Goal: Task Accomplishment & Management: Manage account settings

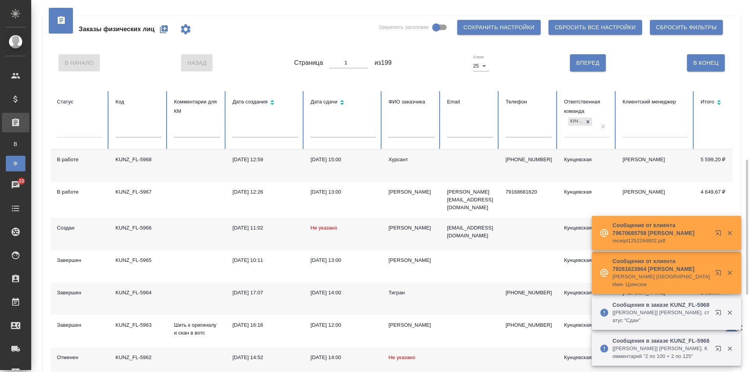
scroll to position [117, 0]
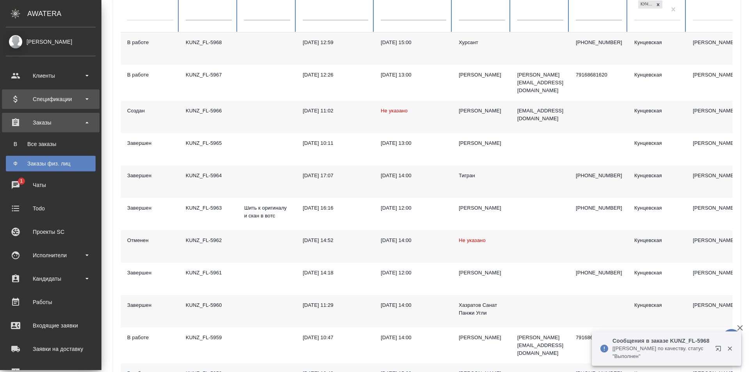
click at [20, 97] on div "Спецификации" at bounding box center [51, 99] width 90 height 12
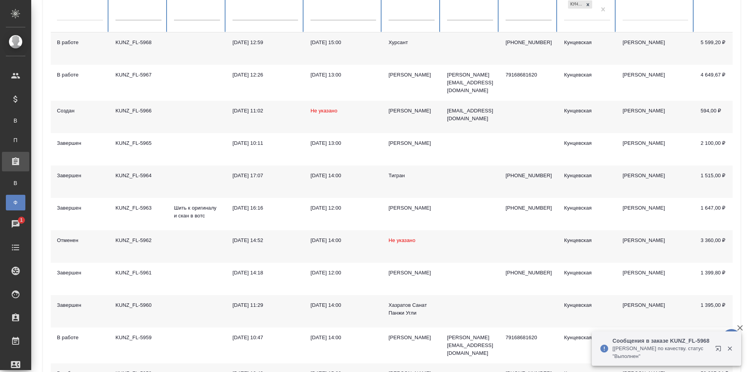
click at [14, 158] on div "Заказы" at bounding box center [6, 162] width 20 height 12
click at [15, 119] on span "В" at bounding box center [16, 121] width 12 height 8
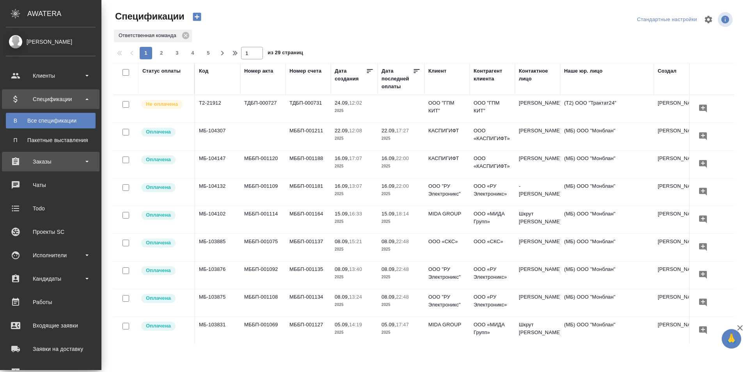
click at [35, 160] on div "Заказы" at bounding box center [51, 162] width 90 height 12
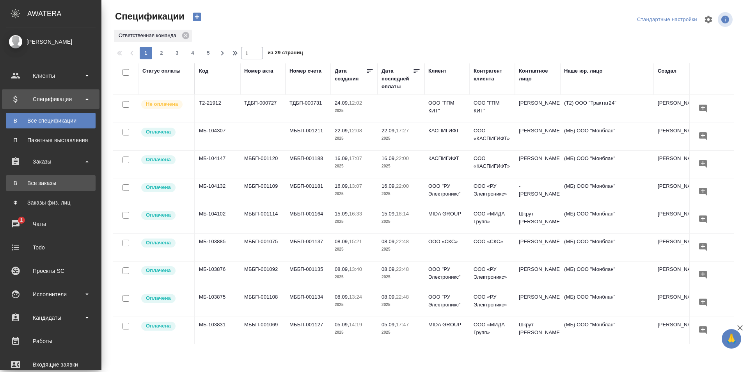
click at [39, 181] on div "Все заказы" at bounding box center [51, 183] width 82 height 8
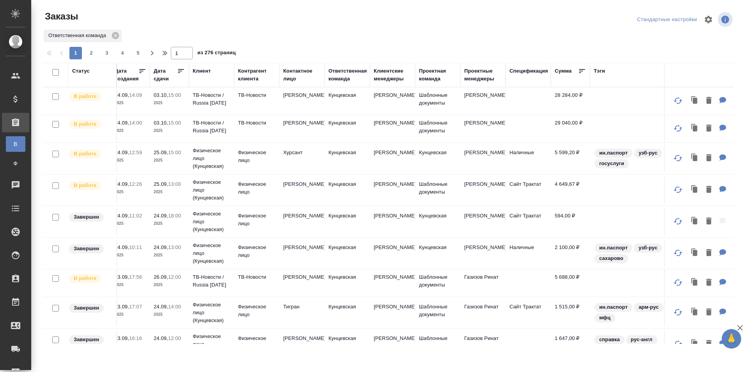
scroll to position [0, 219]
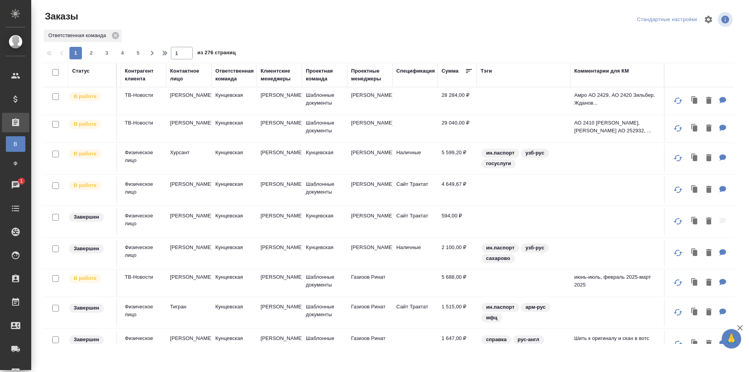
drag, startPoint x: 335, startPoint y: 344, endPoint x: 320, endPoint y: 340, distance: 16.2
click at [320, 340] on div "Заказы Стандартные настройки Ответственная команда 1 2 3 4 5 1 из 276 страниц С…" at bounding box center [392, 174] width 706 height 348
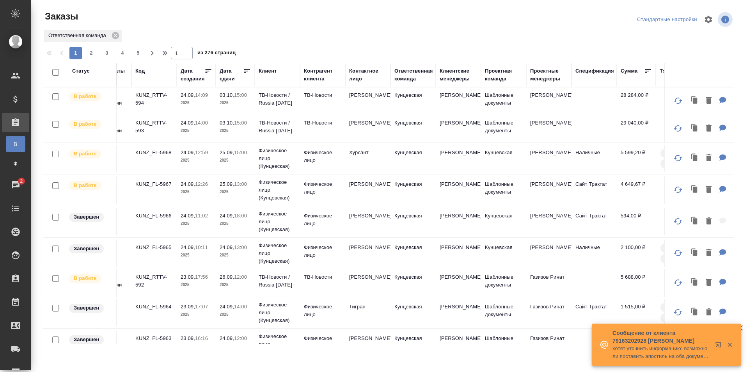
scroll to position [0, 33]
click at [148, 153] on p "KUNZ_FL-5968" at bounding box center [155, 153] width 37 height 8
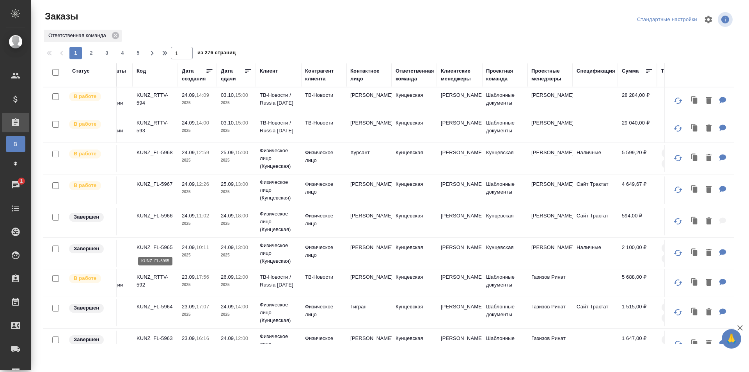
click at [156, 248] on p "KUNZ_FL-5965" at bounding box center [155, 247] width 37 height 8
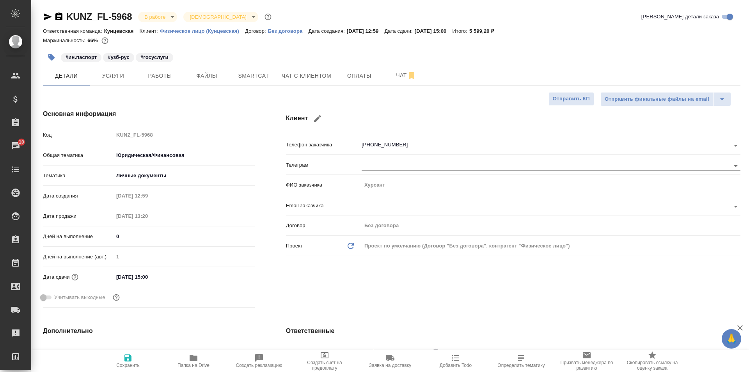
select select "RU"
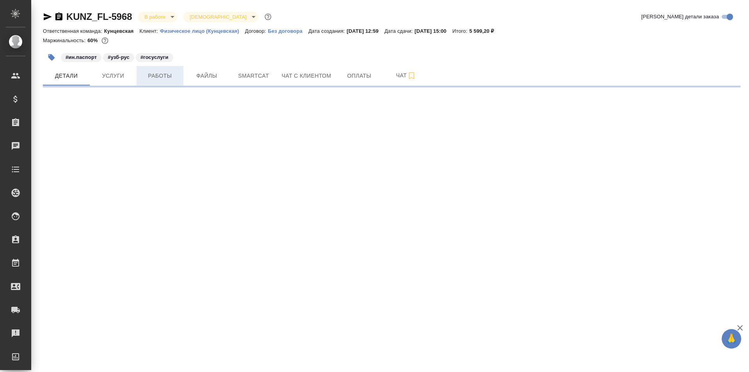
click at [142, 72] on span "Работы" at bounding box center [159, 76] width 37 height 10
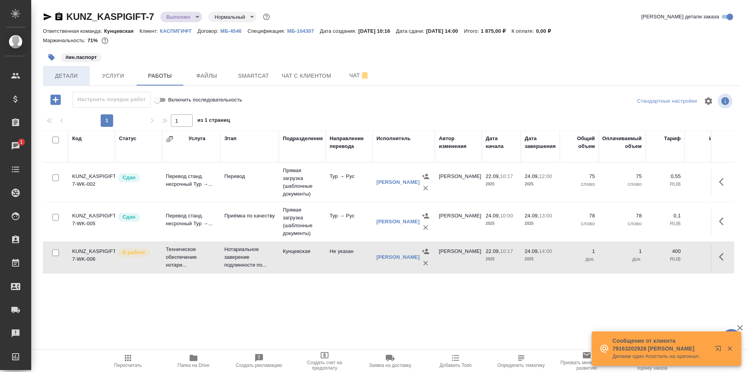
click at [72, 80] on span "Детали" at bounding box center [66, 76] width 37 height 10
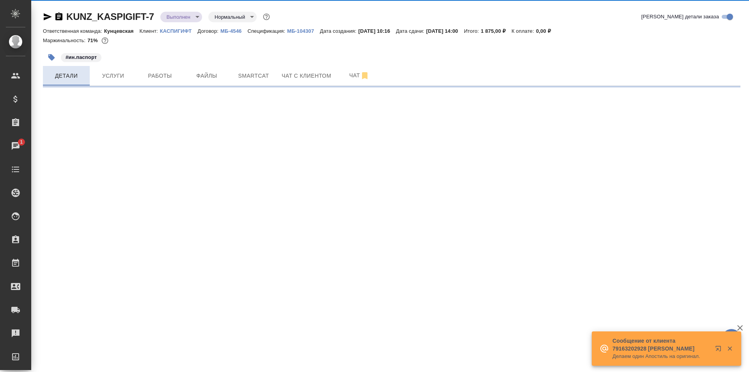
select select "RU"
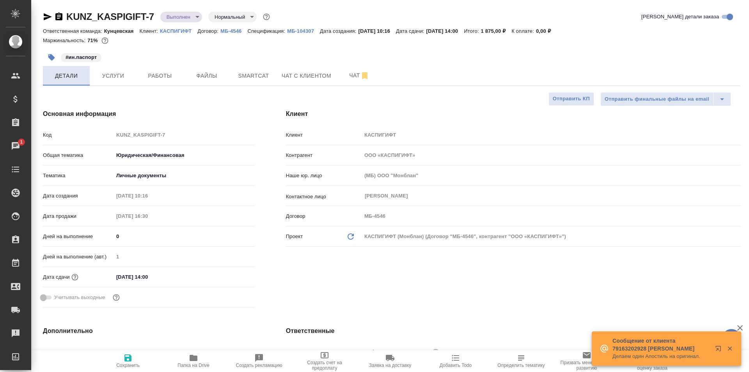
type textarea "x"
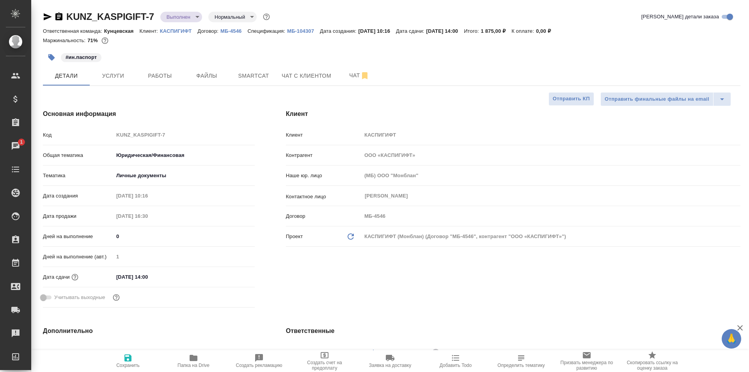
type textarea "x"
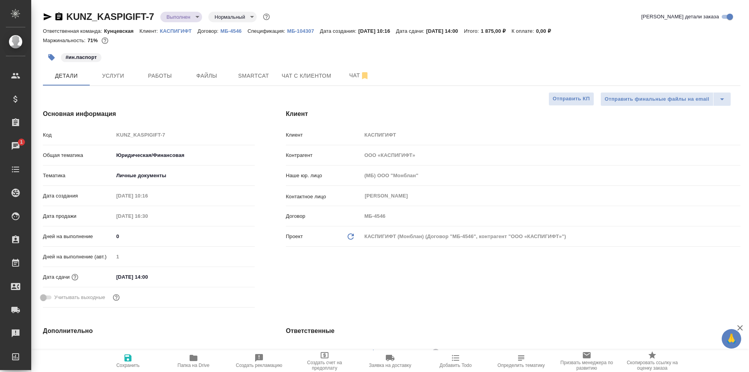
type textarea "x"
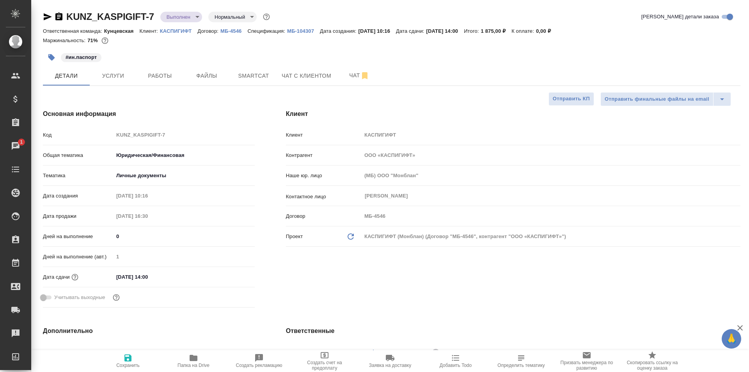
type textarea "x"
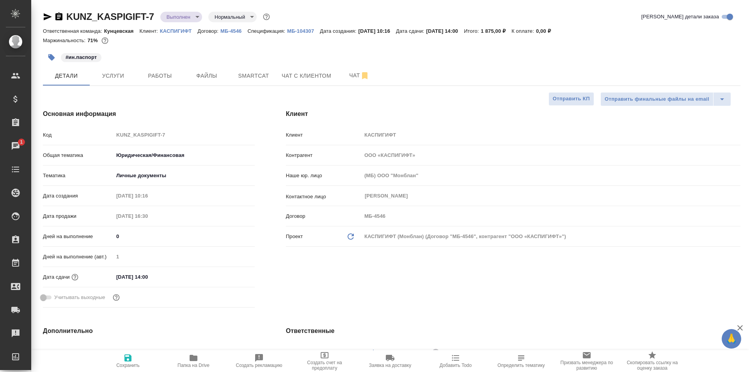
type textarea "x"
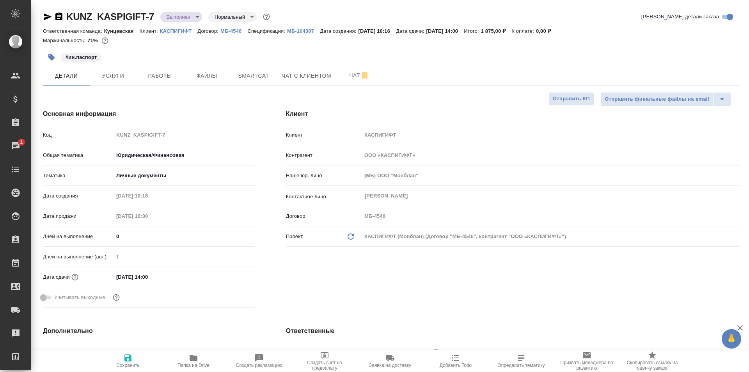
type textarea "x"
click at [122, 79] on span "Услуги" at bounding box center [112, 76] width 37 height 10
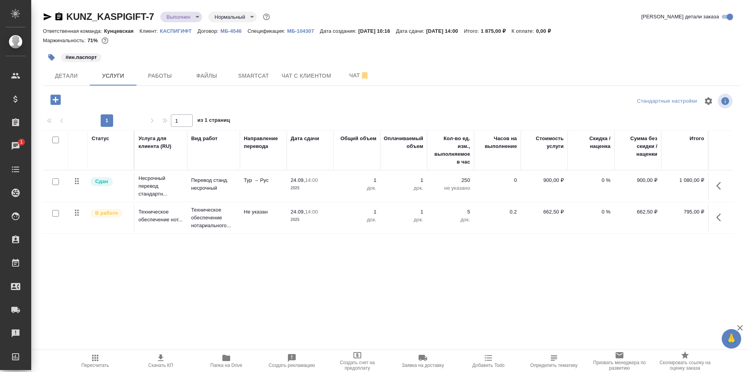
click at [727, 217] on button "button" at bounding box center [720, 217] width 19 height 19
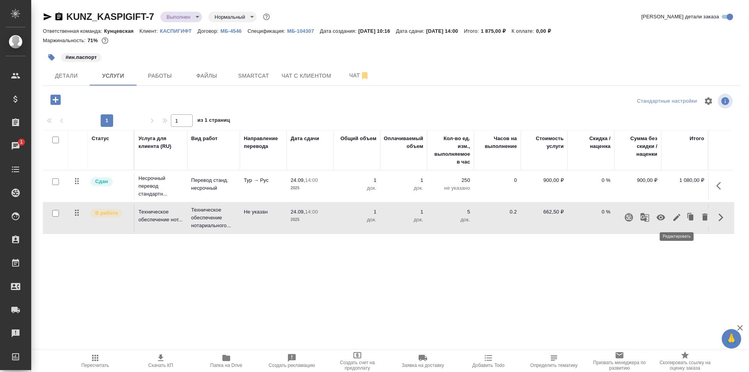
click at [679, 217] on icon "button" at bounding box center [676, 217] width 9 height 9
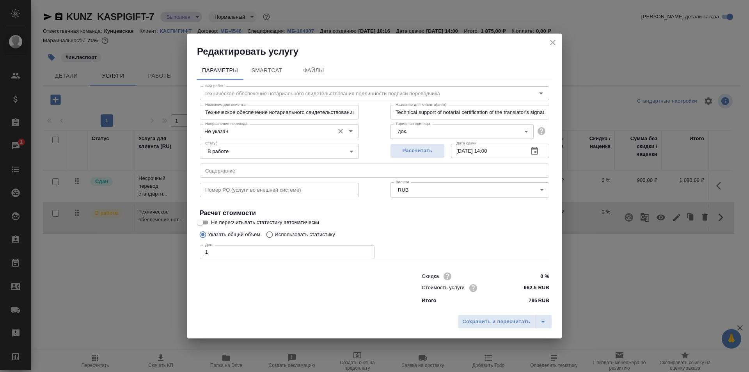
click at [303, 130] on input "Не указан" at bounding box center [266, 130] width 128 height 9
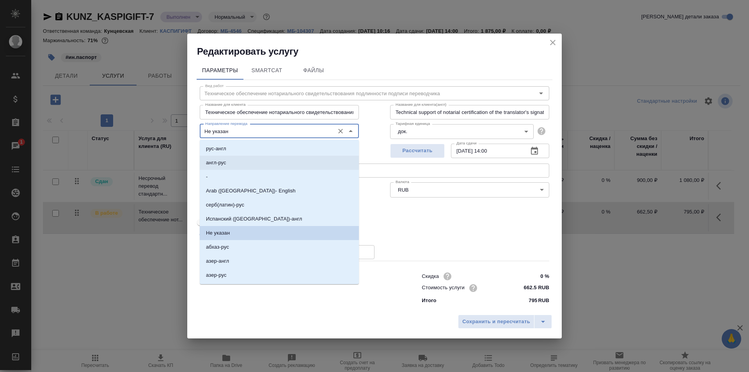
click at [398, 242] on div "Док. 1 Док." at bounding box center [374, 251] width 349 height 19
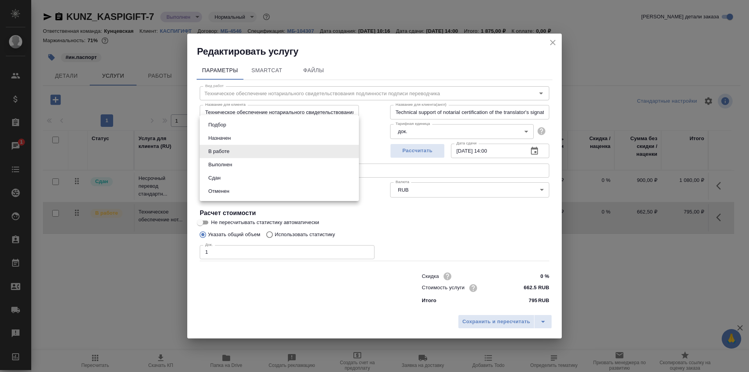
click at [276, 147] on body "🙏 .cls-1 fill:#fff; AWATERA Zotova Ekaterina Клиенты Спецификации Заказы 1 Чаты…" at bounding box center [374, 186] width 749 height 372
click at [252, 177] on li "Сдан" at bounding box center [279, 177] width 159 height 13
type input "closed"
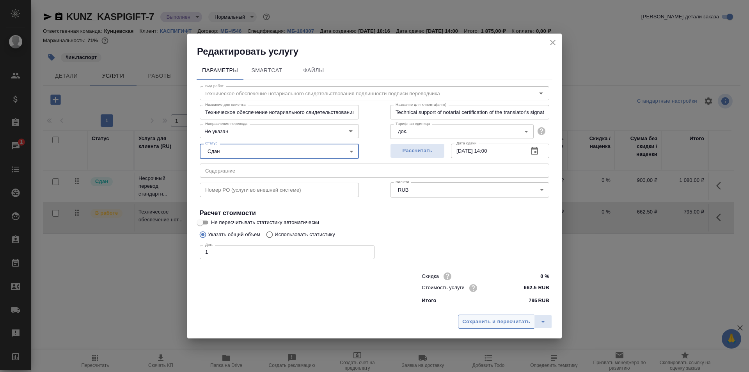
click at [475, 324] on span "Сохранить и пересчитать" at bounding box center [496, 321] width 68 height 9
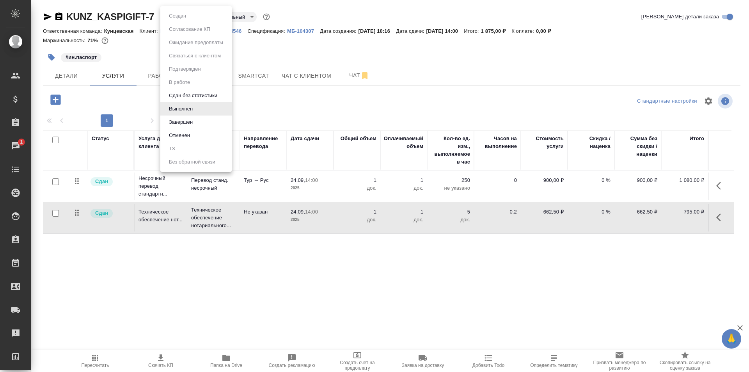
click at [174, 14] on body "🙏 .cls-1 fill:#fff; AWATERA Zotova Ekaterina Клиенты Спецификации Заказы 1 Чаты…" at bounding box center [374, 186] width 749 height 372
click at [292, 275] on div at bounding box center [374, 186] width 749 height 372
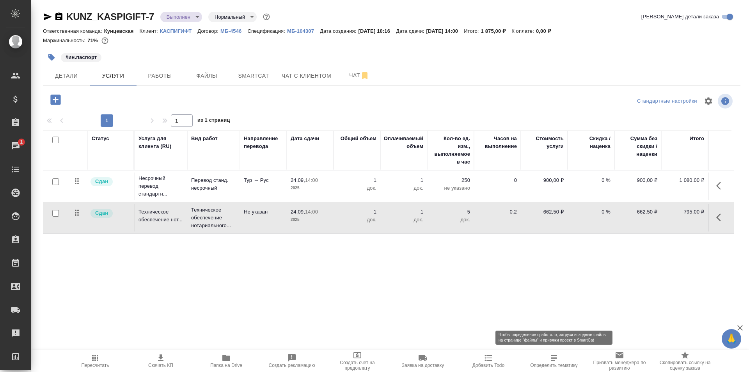
click at [552, 355] on icon "button" at bounding box center [554, 357] width 6 height 5
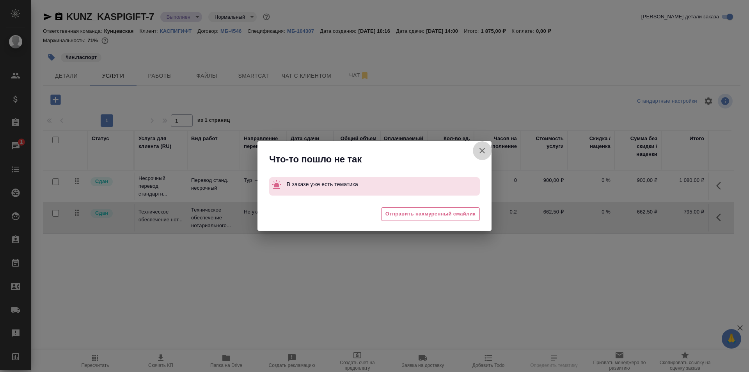
click at [481, 150] on icon "button" at bounding box center [481, 150] width 5 height 5
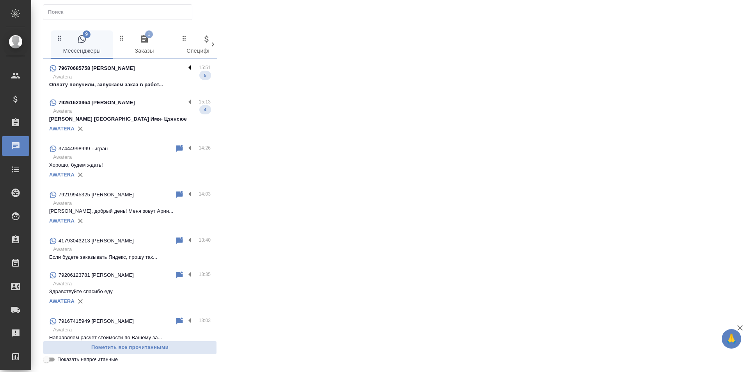
click at [185, 66] on label at bounding box center [191, 68] width 13 height 9
click at [0, 0] on input "checkbox" at bounding box center [0, 0] width 0 height 0
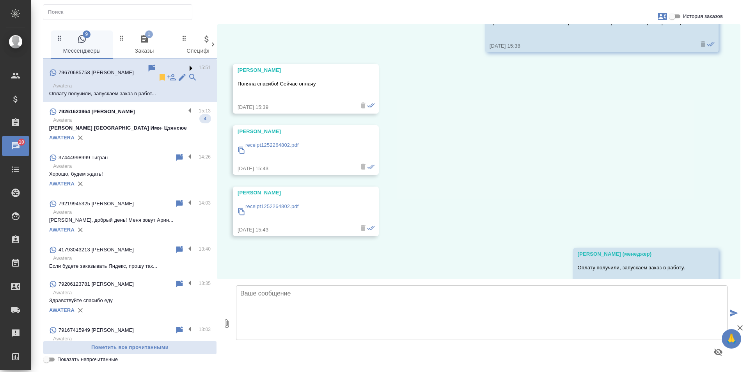
scroll to position [1178, 0]
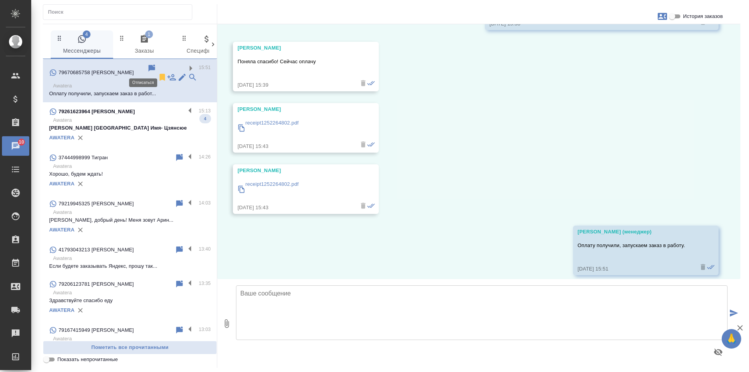
click at [158, 73] on icon at bounding box center [162, 77] width 9 height 9
click at [185, 107] on label at bounding box center [191, 111] width 13 height 9
click at [0, 0] on input "checkbox" at bounding box center [0, 0] width 0 height 0
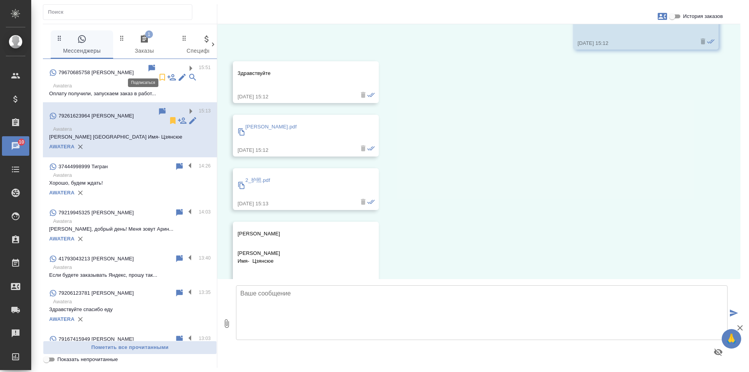
scroll to position [0, 0]
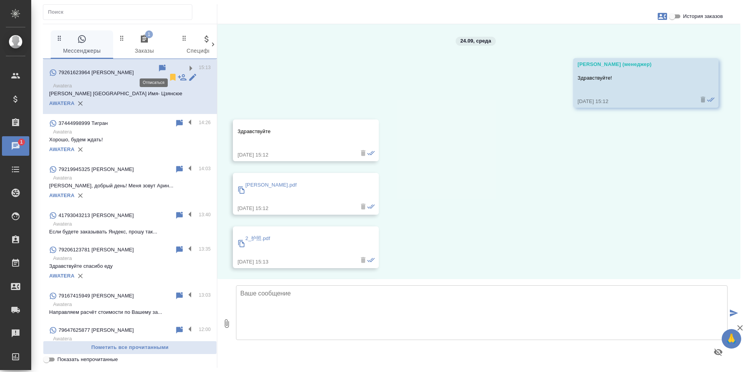
click at [168, 73] on icon at bounding box center [172, 77] width 9 height 9
click at [144, 35] on icon "button" at bounding box center [144, 39] width 7 height 8
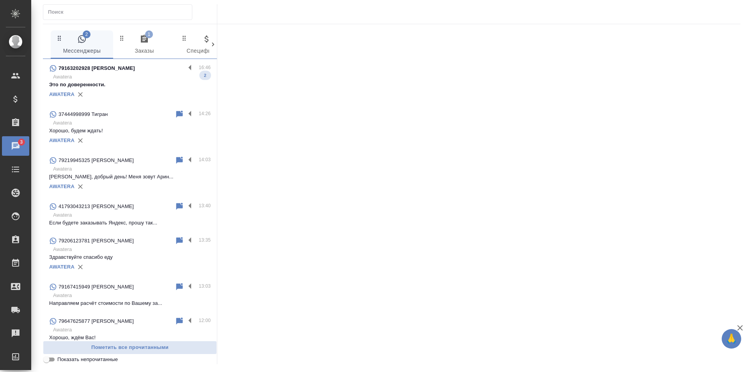
click at [169, 73] on p "Awatera" at bounding box center [132, 77] width 158 height 8
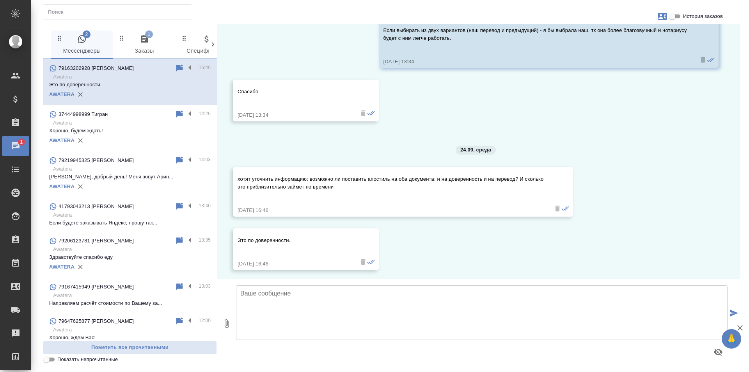
scroll to position [2336, 0]
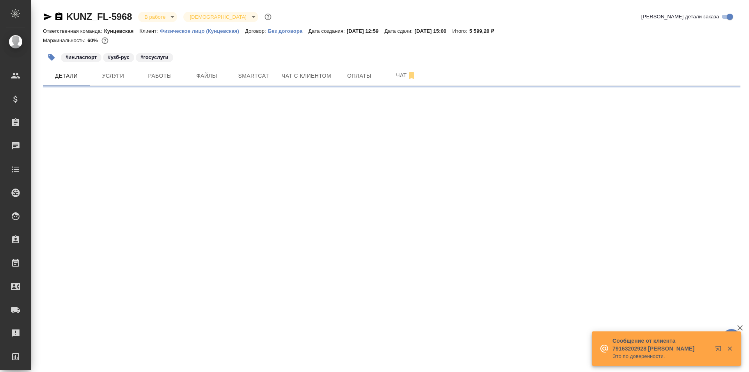
click at [57, 16] on icon "button" at bounding box center [58, 16] width 7 height 8
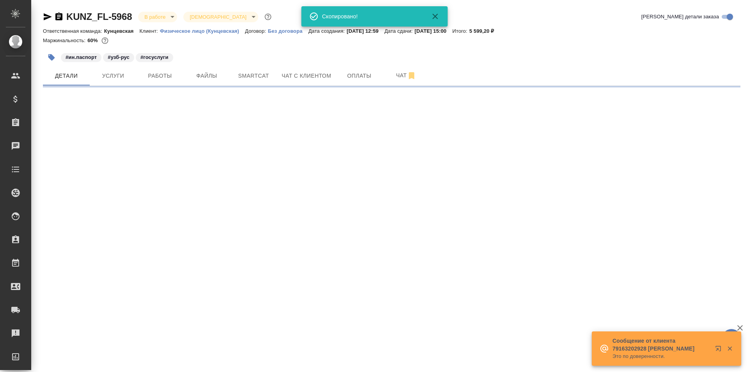
select select "RU"
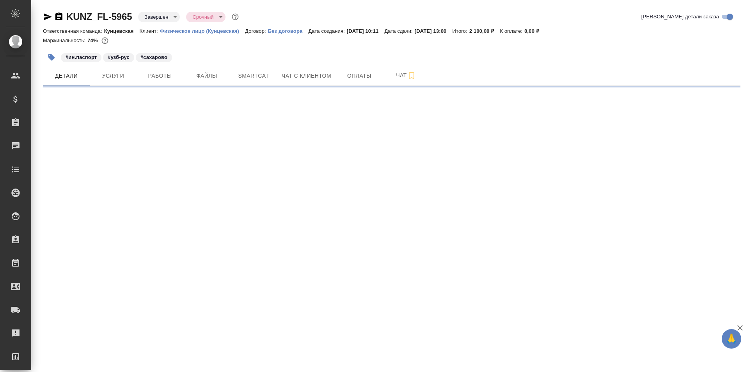
click at [56, 14] on icon "button" at bounding box center [58, 16] width 7 height 8
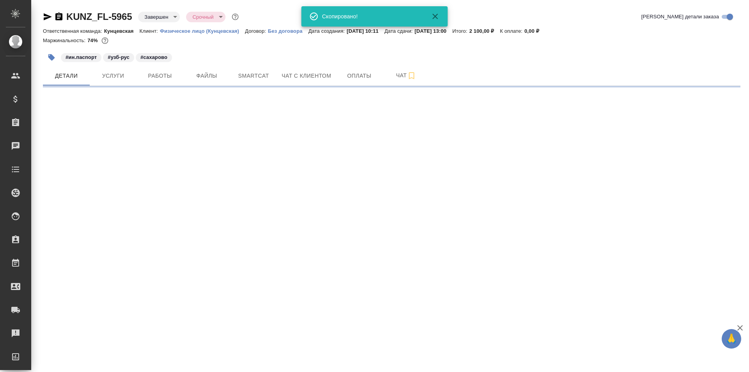
select select "RU"
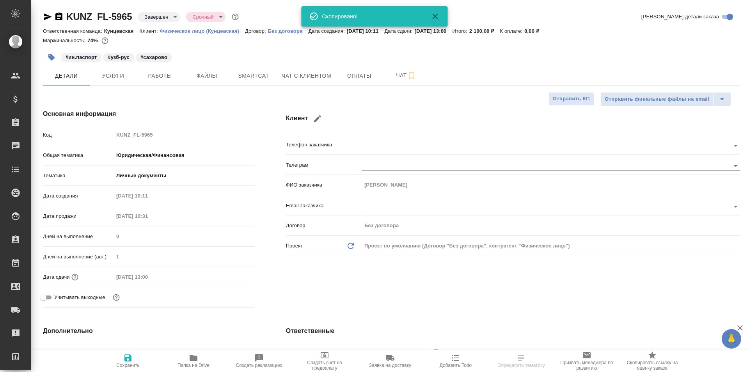
type textarea "x"
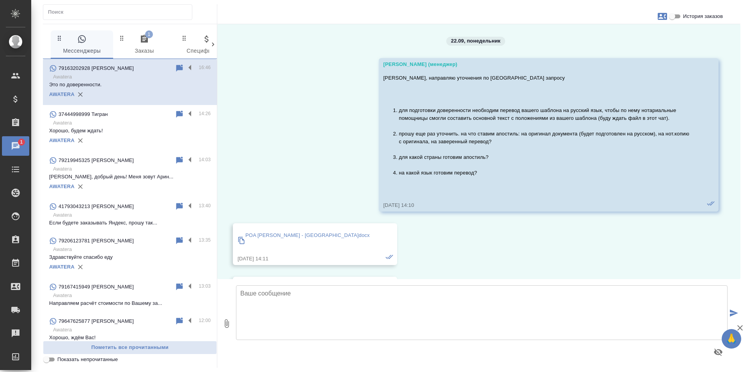
scroll to position [2336, 0]
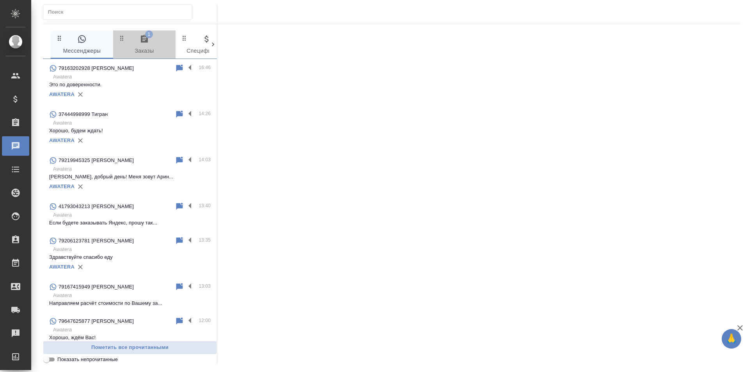
click at [145, 42] on icon "button" at bounding box center [144, 39] width 7 height 8
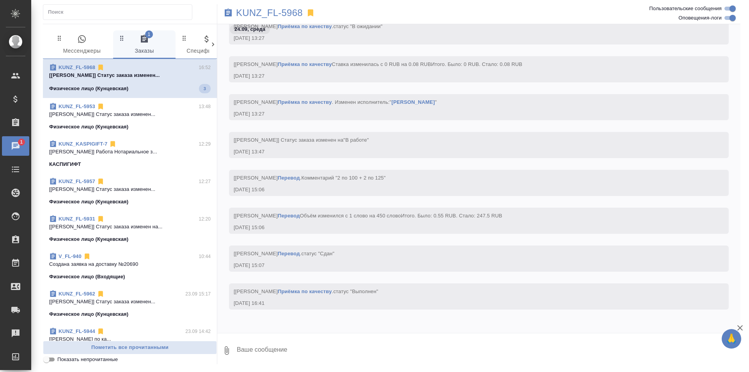
scroll to position [1141, 0]
click at [82, 40] on icon "button" at bounding box center [82, 39] width 8 height 8
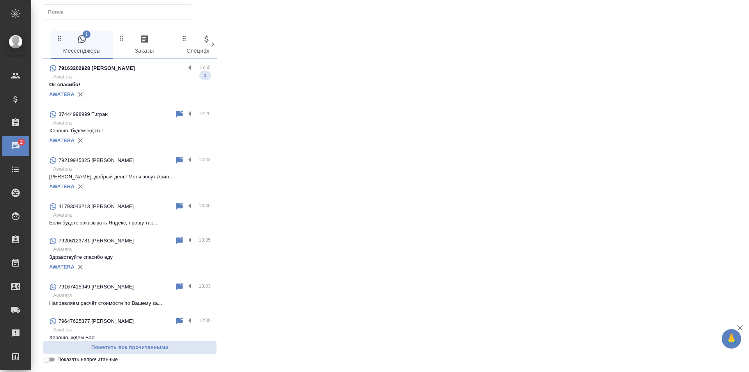
click at [143, 81] on p "Ок спасибо!" at bounding box center [129, 85] width 161 height 8
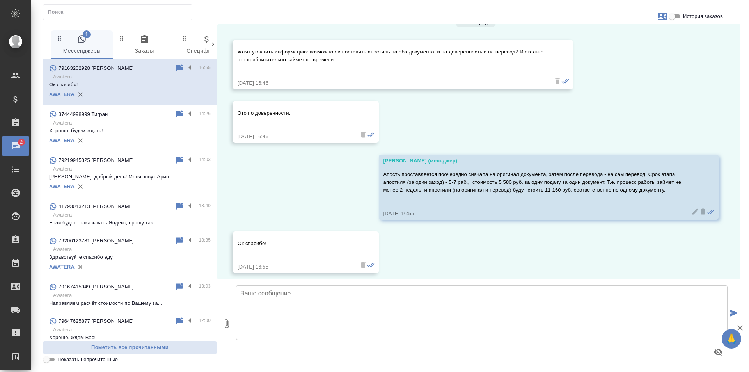
scroll to position [2467, 0]
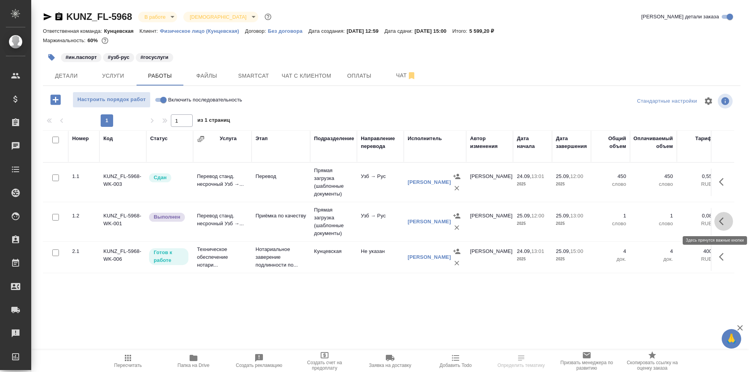
click at [720, 218] on icon "button" at bounding box center [723, 220] width 9 height 9
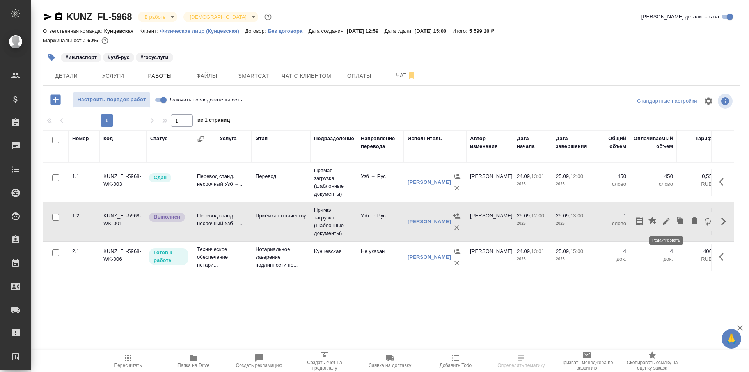
click at [663, 223] on icon "button" at bounding box center [666, 220] width 9 height 9
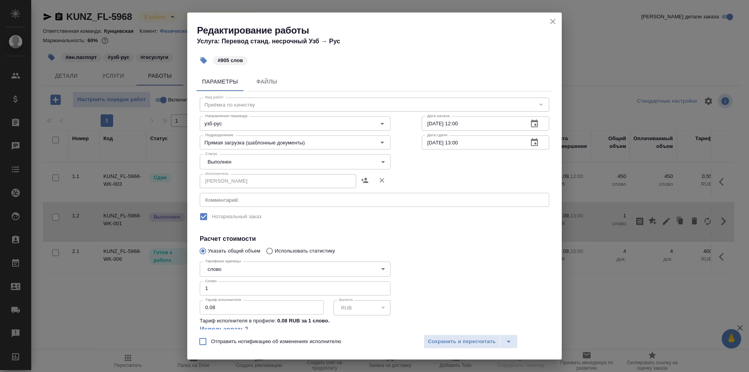
click at [243, 287] on input "1" at bounding box center [295, 288] width 191 height 14
type input "905"
click at [317, 159] on body "🙏 .cls-1 fill:#fff; AWATERA Zotova Ekaterina Клиенты Спецификации Заказы 0 Чаты…" at bounding box center [374, 186] width 749 height 372
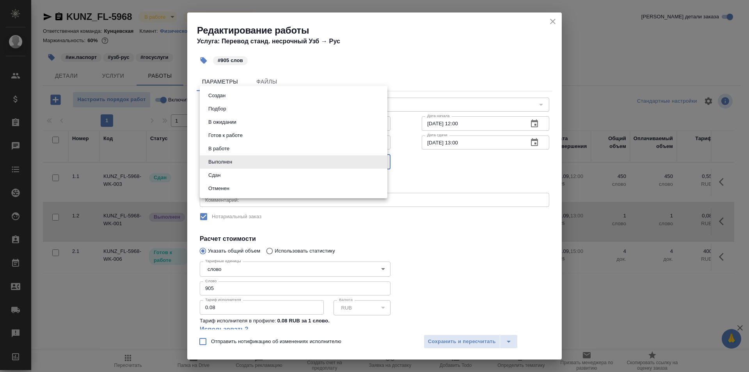
click at [255, 172] on li "Сдан" at bounding box center [294, 174] width 188 height 13
type input "closed"
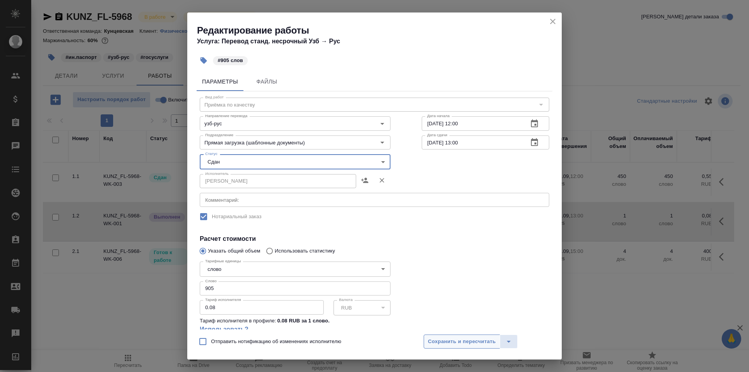
click at [439, 343] on span "Сохранить и пересчитать" at bounding box center [462, 341] width 68 height 9
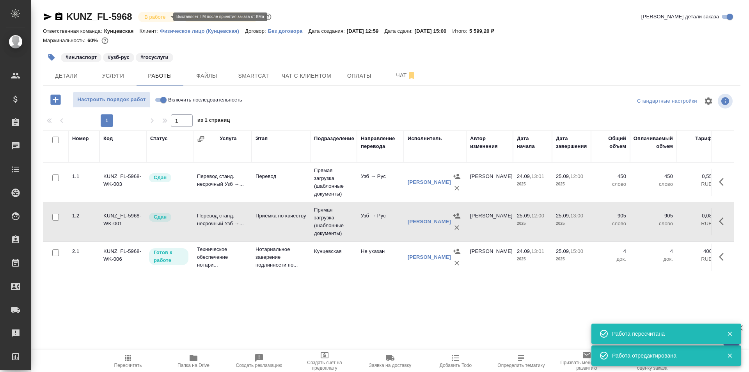
click at [145, 13] on body "🙏 .cls-1 fill:#fff; AWATERA Zotova Ekaterina Клиенты Спецификации Заказы 0 Чаты…" at bounding box center [374, 186] width 749 height 372
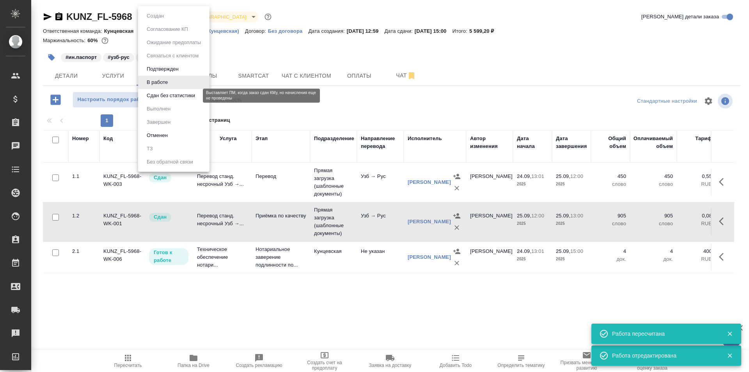
click at [162, 96] on button "Сдан без статистики" at bounding box center [170, 95] width 53 height 9
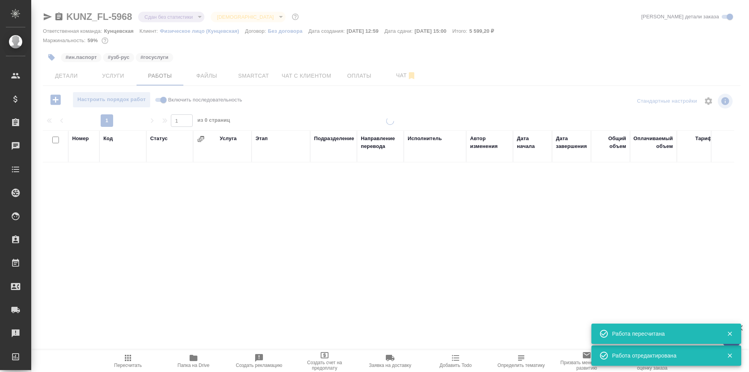
click at [156, 17] on body "🙏 .cls-1 fill:#fff; AWATERA Zotova Ekaterina Клиенты Спецификации Заказы 0 Чаты…" at bounding box center [374, 186] width 749 height 372
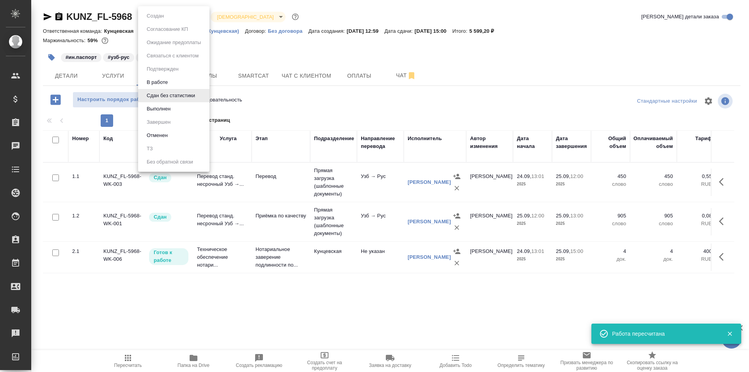
click at [158, 104] on li "Выполнен" at bounding box center [173, 108] width 71 height 13
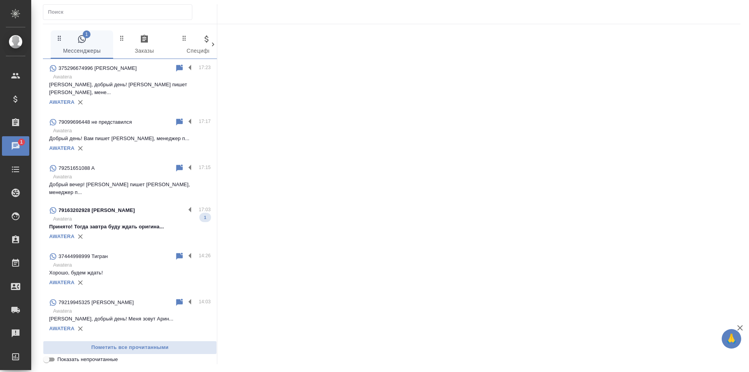
click at [148, 41] on icon "button" at bounding box center [144, 39] width 7 height 8
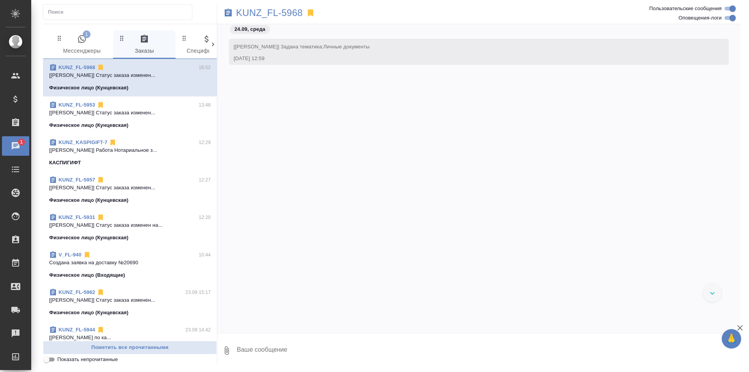
scroll to position [1133, 0]
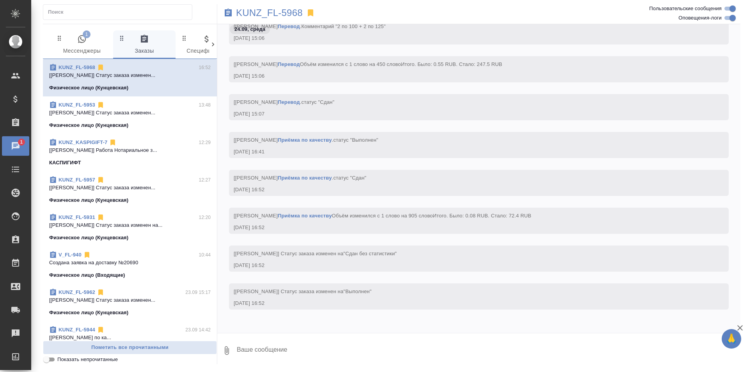
click at [152, 151] on p "[Зотова Екатерина] Работа Нотариальное з..." at bounding box center [129, 150] width 161 height 8
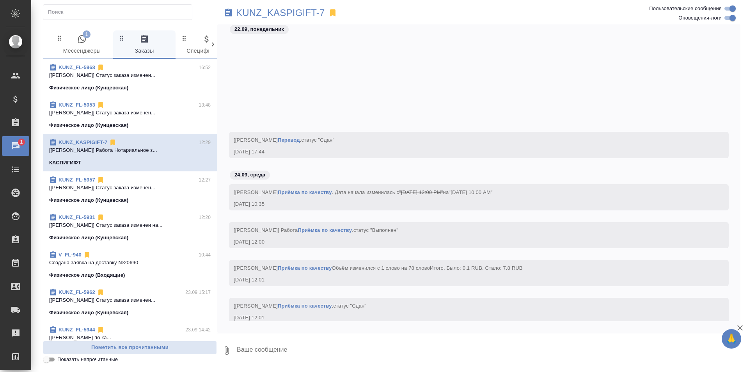
scroll to position [1269, 0]
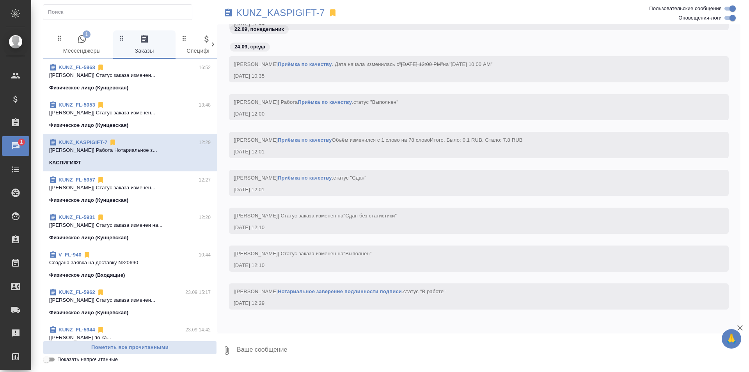
click at [80, 31] on button "1 Мессенджеры" at bounding box center [82, 44] width 62 height 28
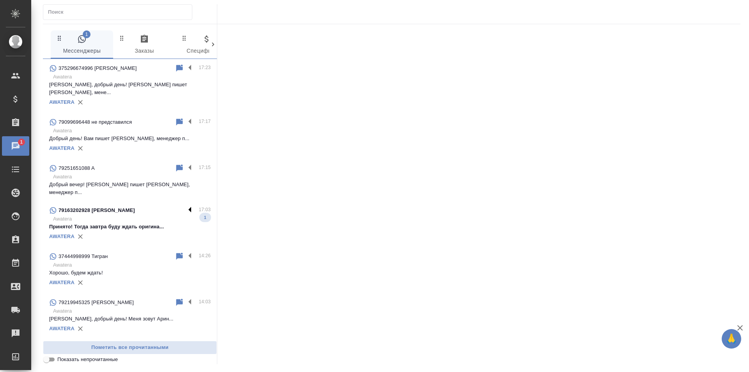
click at [185, 206] on label at bounding box center [191, 210] width 13 height 9
click at [0, 0] on input "checkbox" at bounding box center [0, 0] width 0 height 0
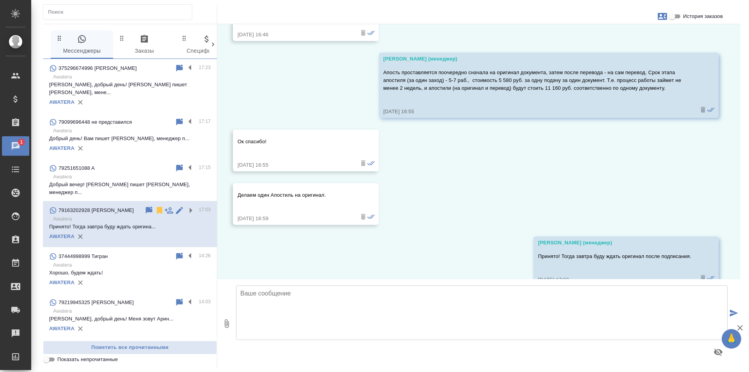
scroll to position [2581, 0]
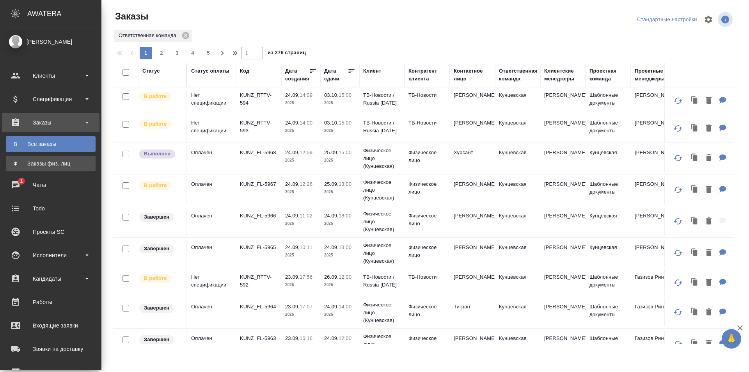
scroll to position [0, 33]
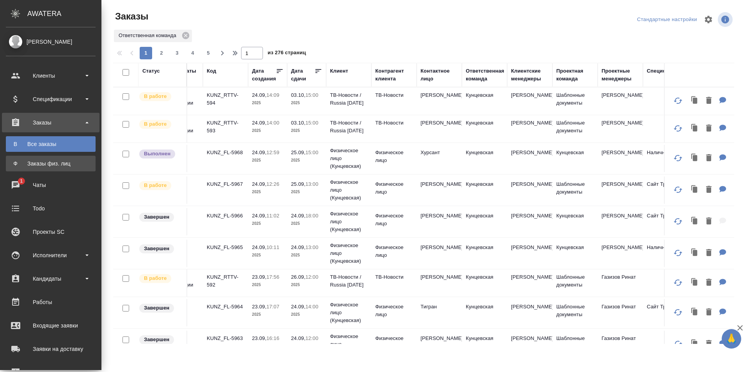
click at [13, 161] on div "Заказы физ. лиц" at bounding box center [51, 164] width 82 height 8
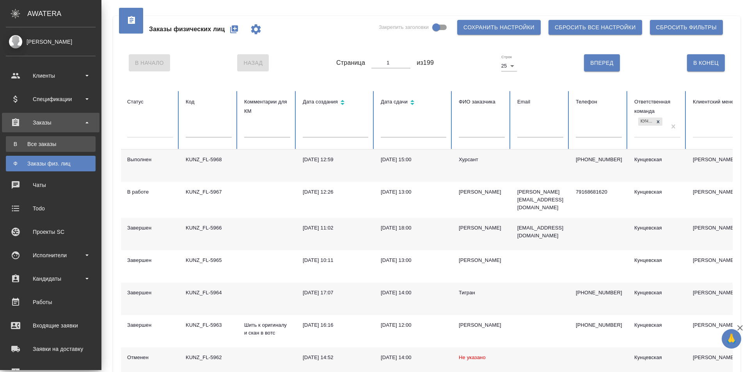
click at [23, 145] on div "Все заказы" at bounding box center [51, 144] width 82 height 8
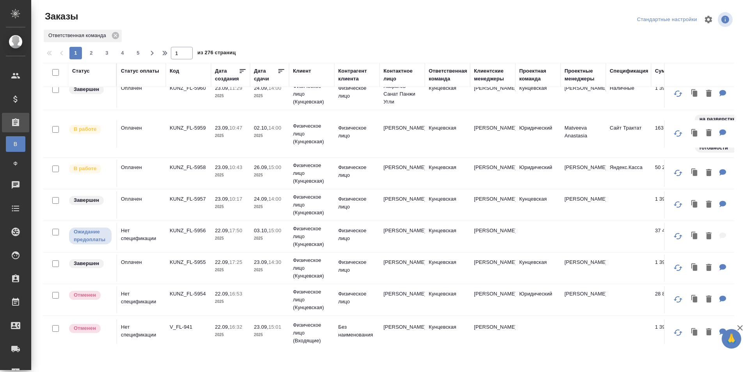
scroll to position [351, 0]
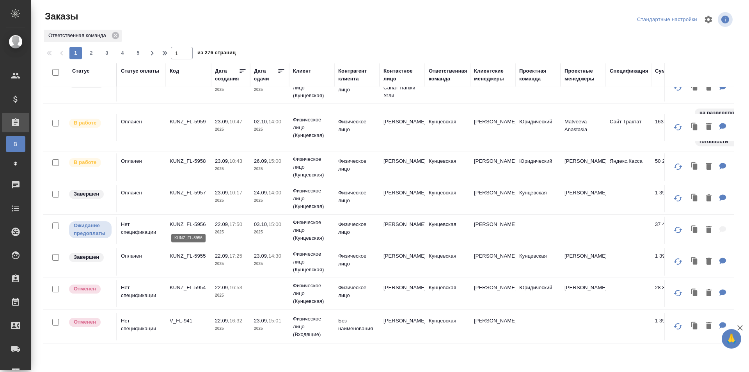
click at [188, 222] on p "KUNZ_FL-5956" at bounding box center [188, 224] width 37 height 8
click at [355, 259] on p "Физическое лицо" at bounding box center [356, 260] width 37 height 16
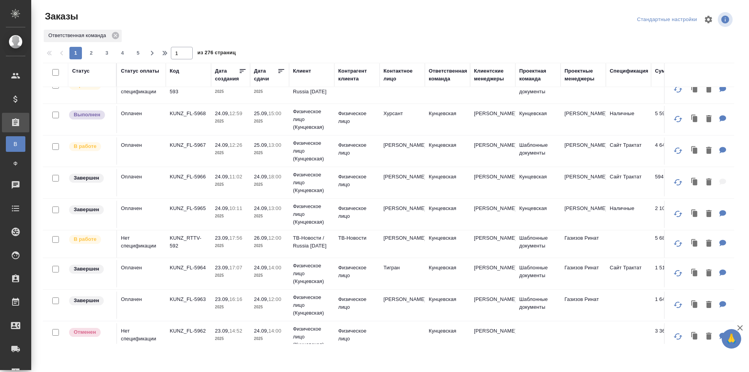
scroll to position [0, 0]
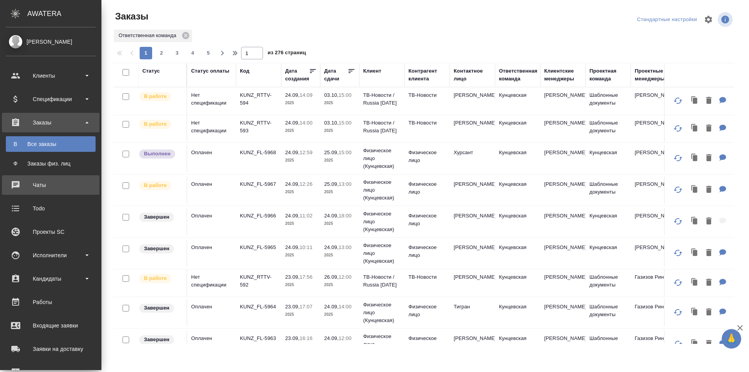
click at [17, 182] on div "Чаты" at bounding box center [51, 185] width 90 height 12
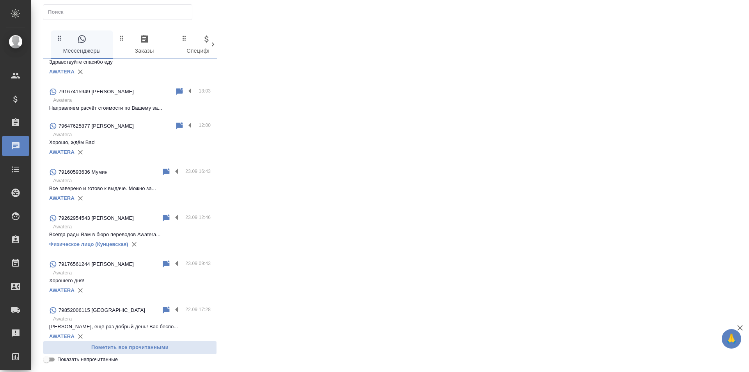
scroll to position [351, 0]
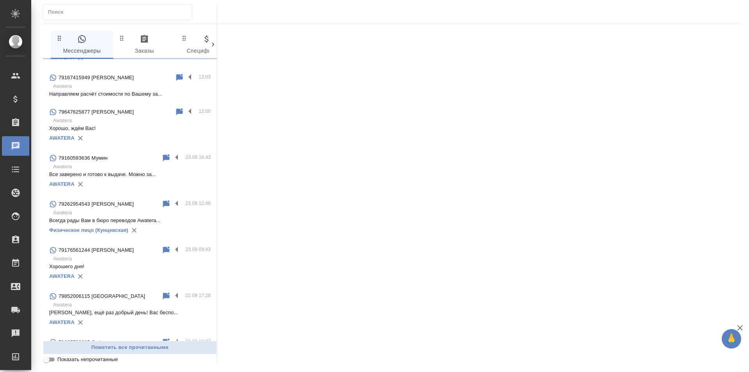
click at [92, 301] on p "Awatera" at bounding box center [132, 305] width 158 height 8
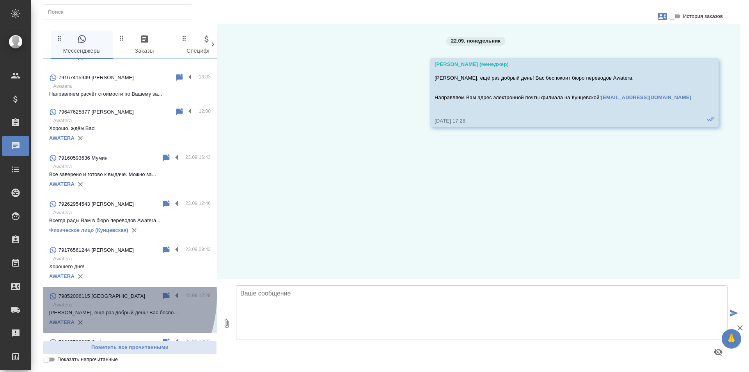
drag, startPoint x: 89, startPoint y: 280, endPoint x: 77, endPoint y: 280, distance: 11.3
click at [77, 292] on p "79852006115 [GEOGRAPHIC_DATA]" at bounding box center [102, 296] width 87 height 8
drag, startPoint x: 63, startPoint y: 278, endPoint x: 69, endPoint y: 278, distance: 5.5
click at [69, 292] on p "79852006115 [GEOGRAPHIC_DATA]" at bounding box center [102, 296] width 87 height 8
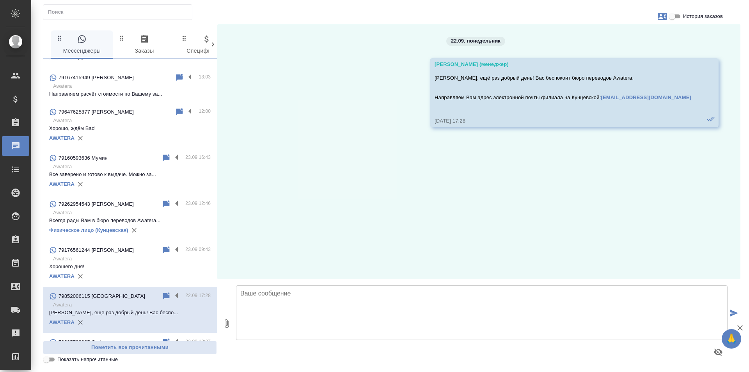
drag, startPoint x: 439, startPoint y: 332, endPoint x: 431, endPoint y: 325, distance: 10.2
click at [438, 329] on textarea at bounding box center [481, 312] width 491 height 55
type textarea "89852006115"
drag, startPoint x: 284, startPoint y: 292, endPoint x: 241, endPoint y: 294, distance: 43.4
click at [241, 294] on textarea "89852006115" at bounding box center [481, 312] width 491 height 55
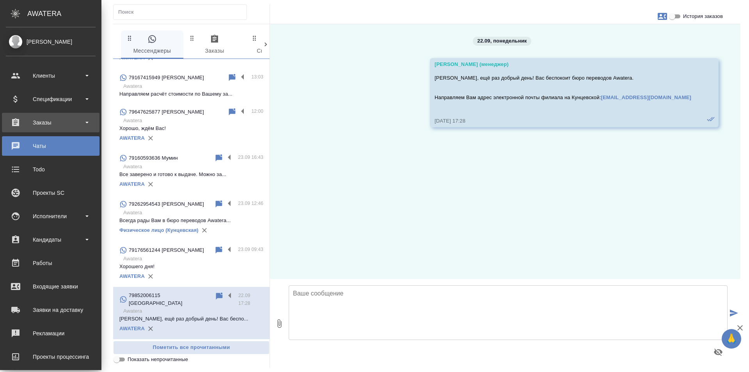
click at [35, 126] on div "Заказы" at bounding box center [51, 123] width 90 height 12
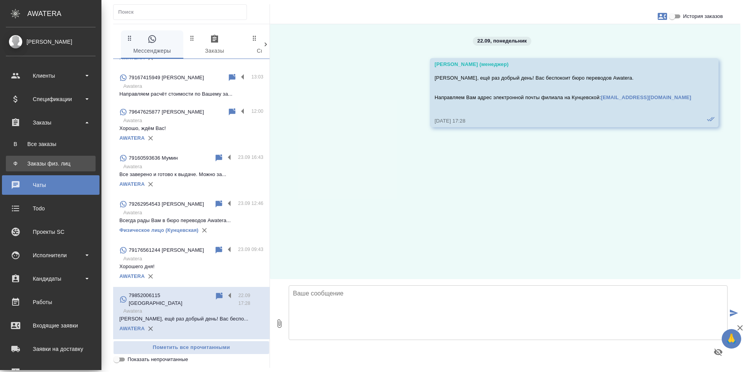
click at [40, 159] on link "Ф Заказы физ. лиц" at bounding box center [51, 164] width 90 height 16
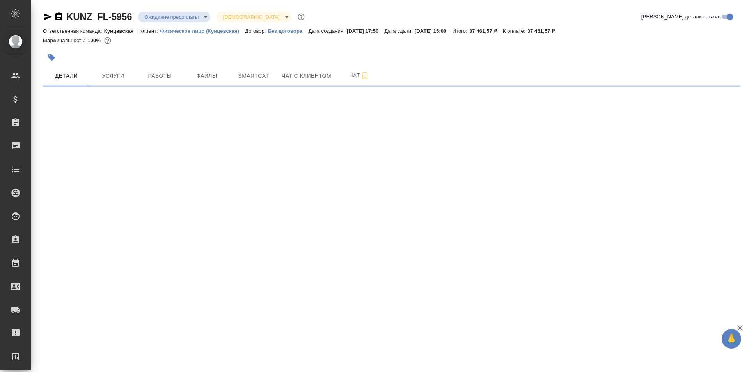
select select "RU"
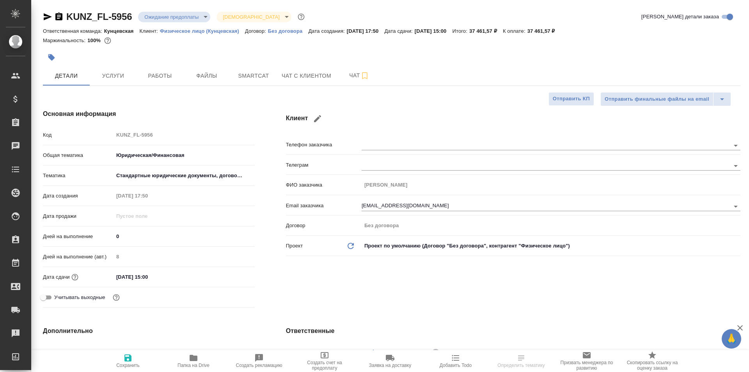
type textarea "x"
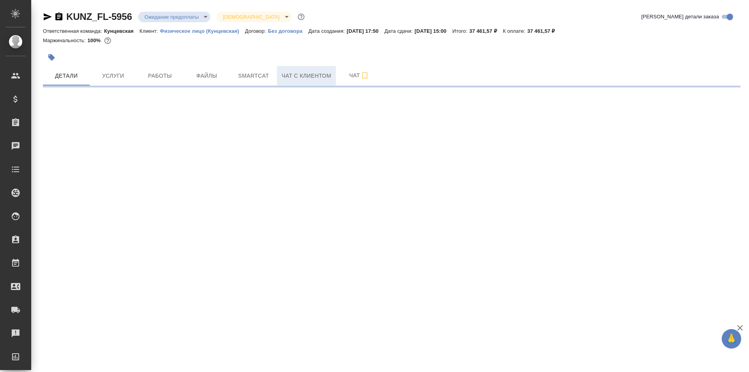
click at [298, 78] on span "Чат с клиентом" at bounding box center [307, 76] width 50 height 10
click at [65, 76] on span "Детали" at bounding box center [66, 76] width 37 height 10
select select "RU"
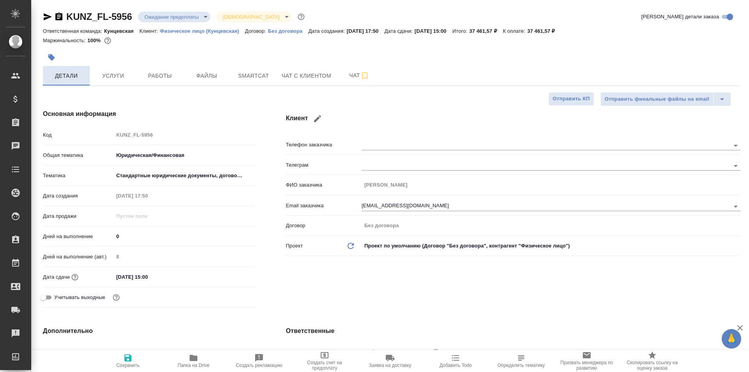
type textarea "x"
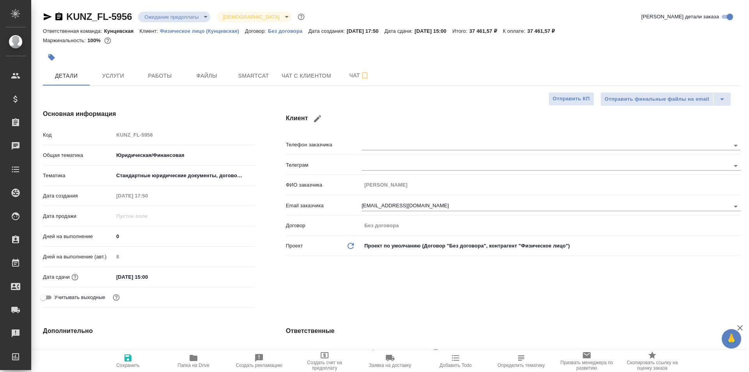
type textarea "x"
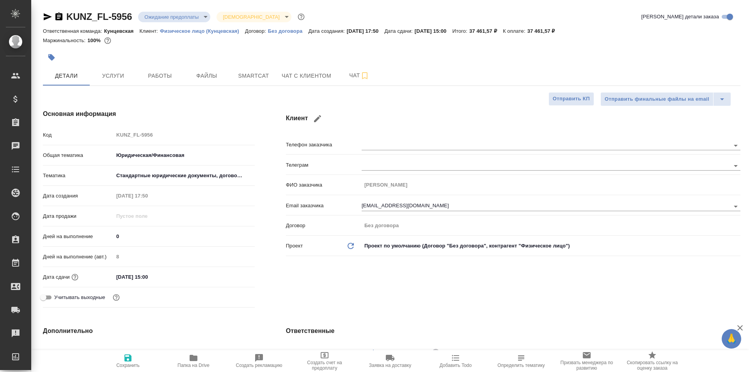
type textarea "x"
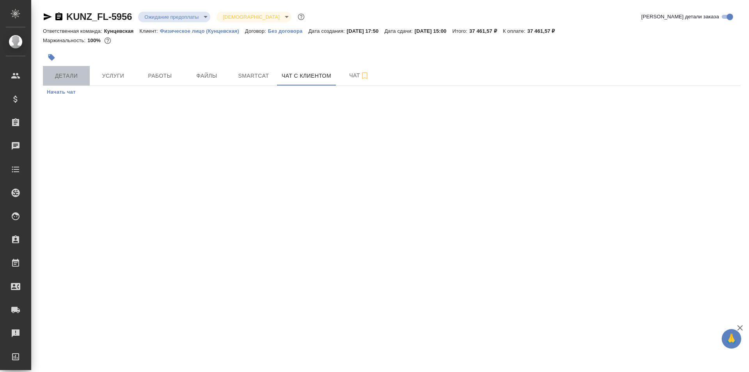
click at [75, 78] on span "Детали" at bounding box center [66, 76] width 37 height 10
select select "RU"
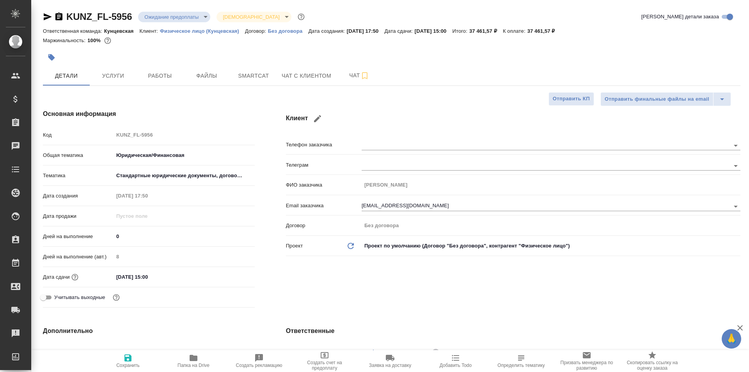
type textarea "x"
click at [317, 117] on icon "button" at bounding box center [317, 118] width 9 height 9
type input "Владимир"
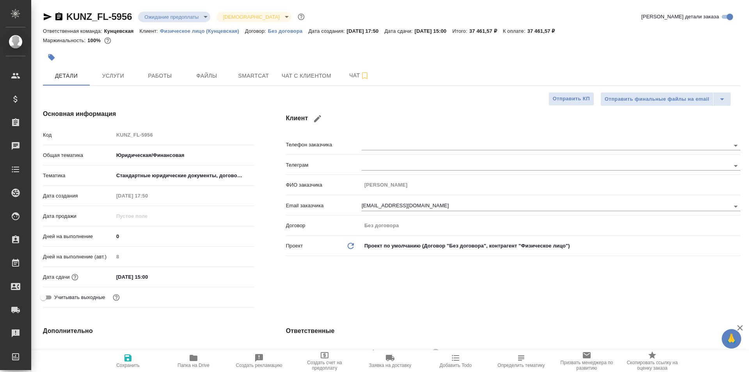
type input "Беспалов"
type input "[EMAIL_ADDRESS][DOMAIN_NAME]"
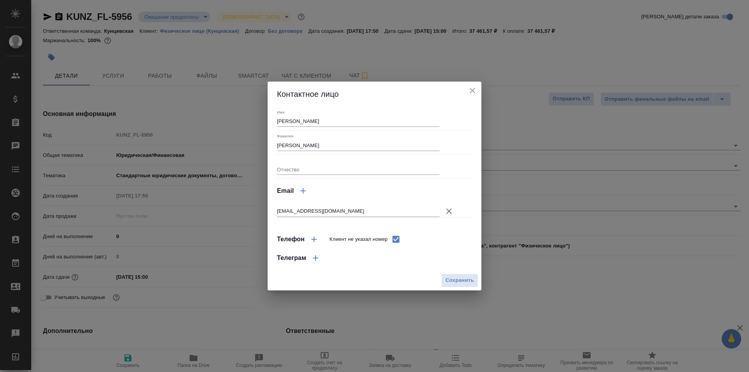
click at [358, 238] on span "Клиент не указал номер" at bounding box center [359, 239] width 58 height 8
click at [388, 238] on input "Клиент не указал номер" at bounding box center [396, 239] width 16 height 16
checkbox input "false"
select select "RU"
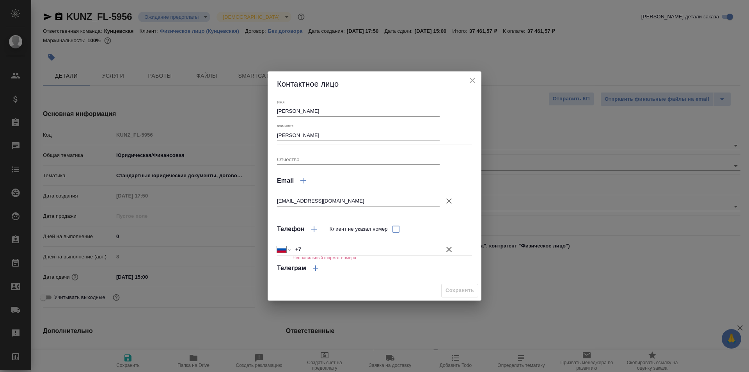
click at [385, 247] on input "+7" at bounding box center [366, 249] width 147 height 11
paste input "8985 2006 115"
click at [304, 248] on input "+7 8985 2006 115" at bounding box center [366, 249] width 146 height 11
click at [380, 245] on input "+7 985 200 61 15" at bounding box center [366, 249] width 146 height 11
type input "+7 985 200 61 15"
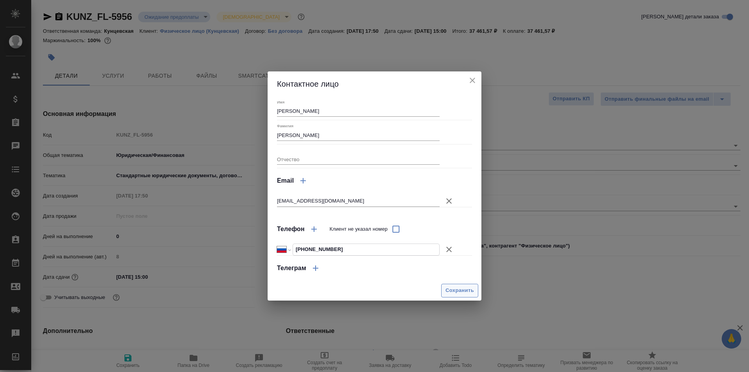
click at [450, 290] on span "Сохранить" at bounding box center [459, 290] width 28 height 9
type textarea "x"
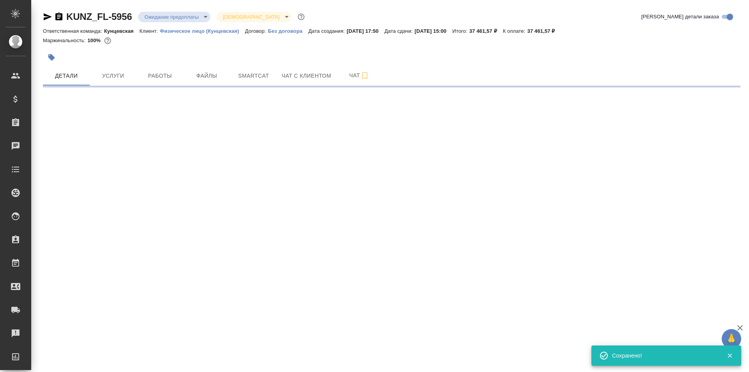
select select "RU"
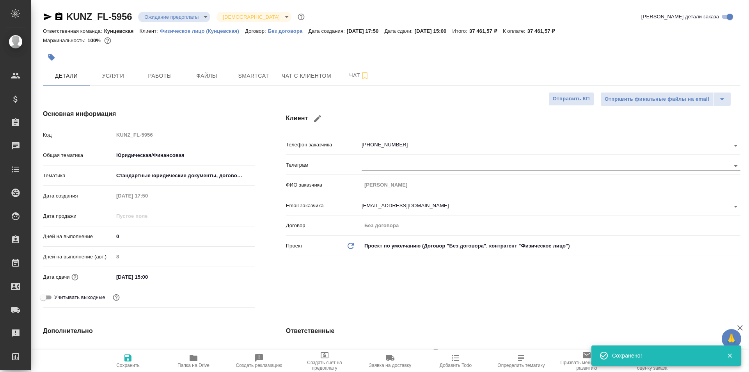
type textarea "x"
click at [126, 355] on icon "button" at bounding box center [127, 357] width 9 height 9
type textarea "x"
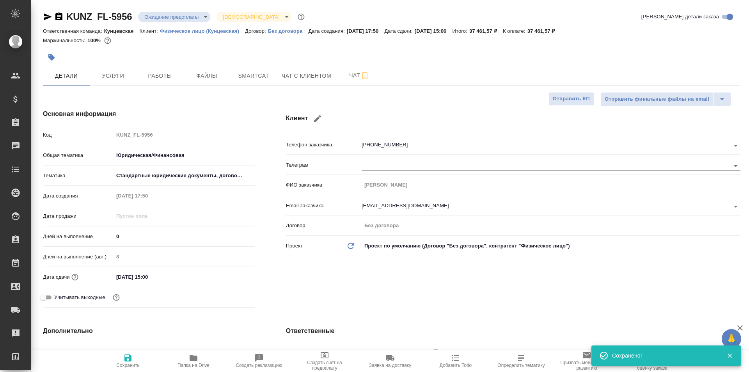
type textarea "x"
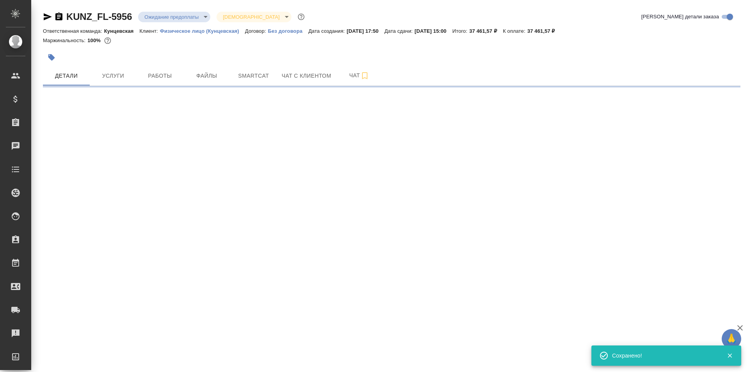
select select "RU"
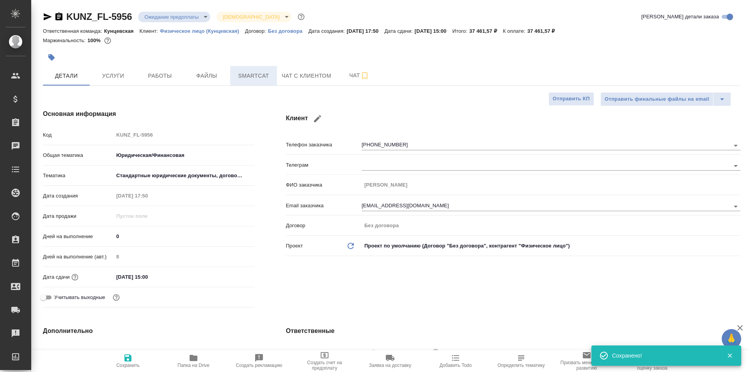
type textarea "x"
click at [286, 74] on span "Чат с клиентом" at bounding box center [307, 76] width 50 height 10
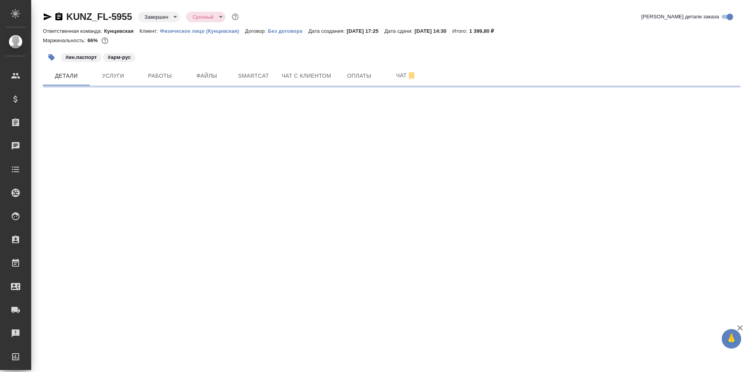
select select "RU"
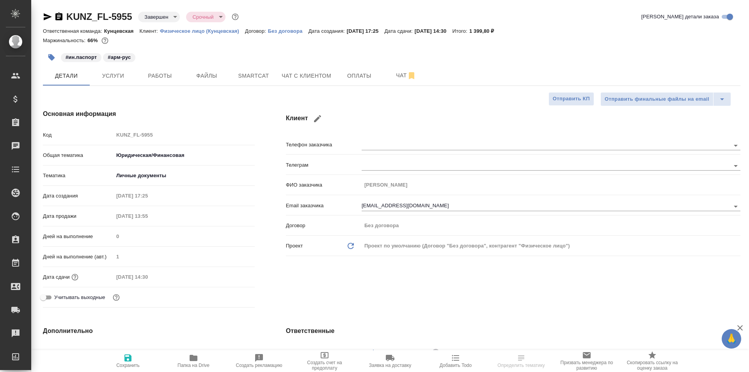
type textarea "x"
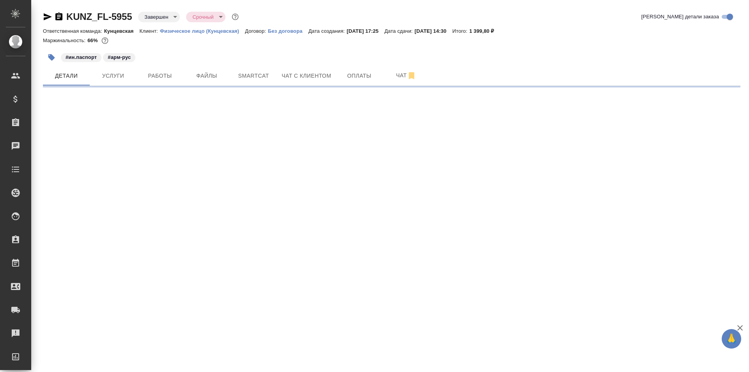
select select "RU"
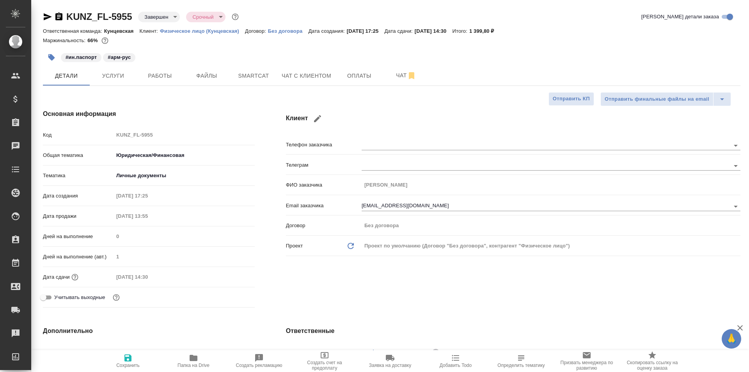
type textarea "x"
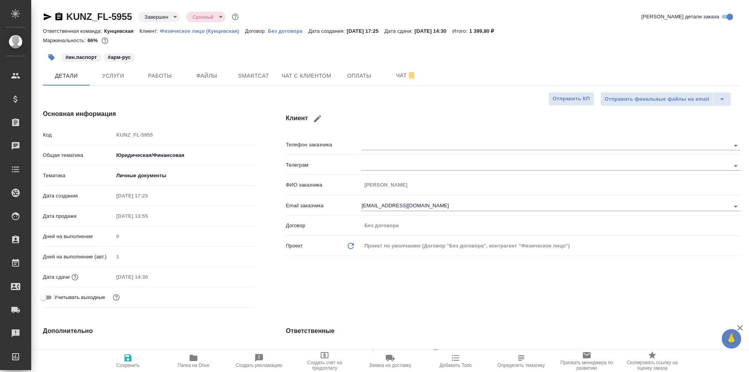
type textarea "x"
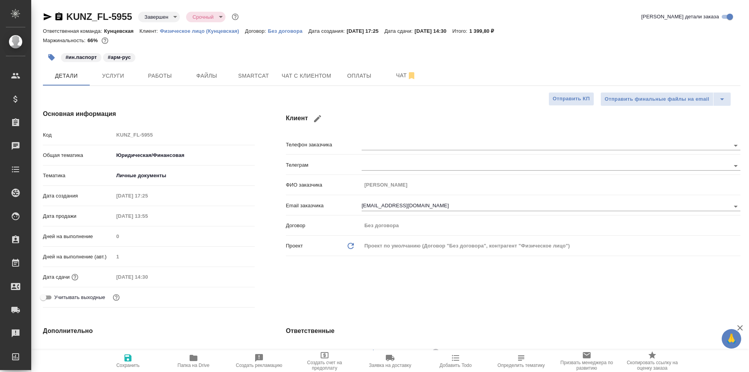
type textarea "x"
